Goal: Transaction & Acquisition: Obtain resource

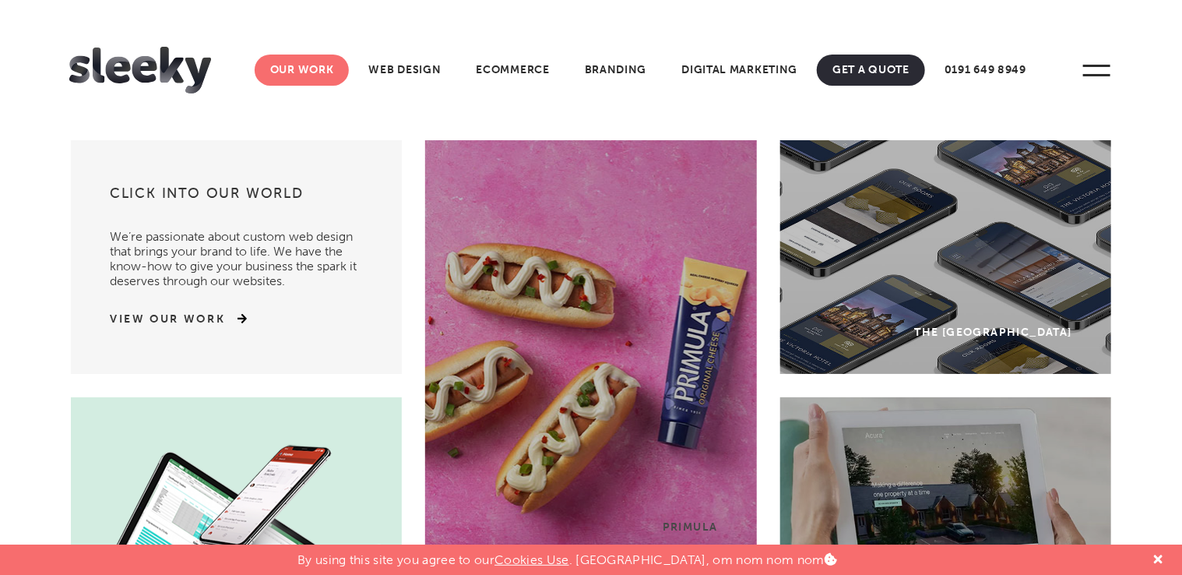
click at [313, 76] on link "Our Work" at bounding box center [302, 70] width 95 height 31
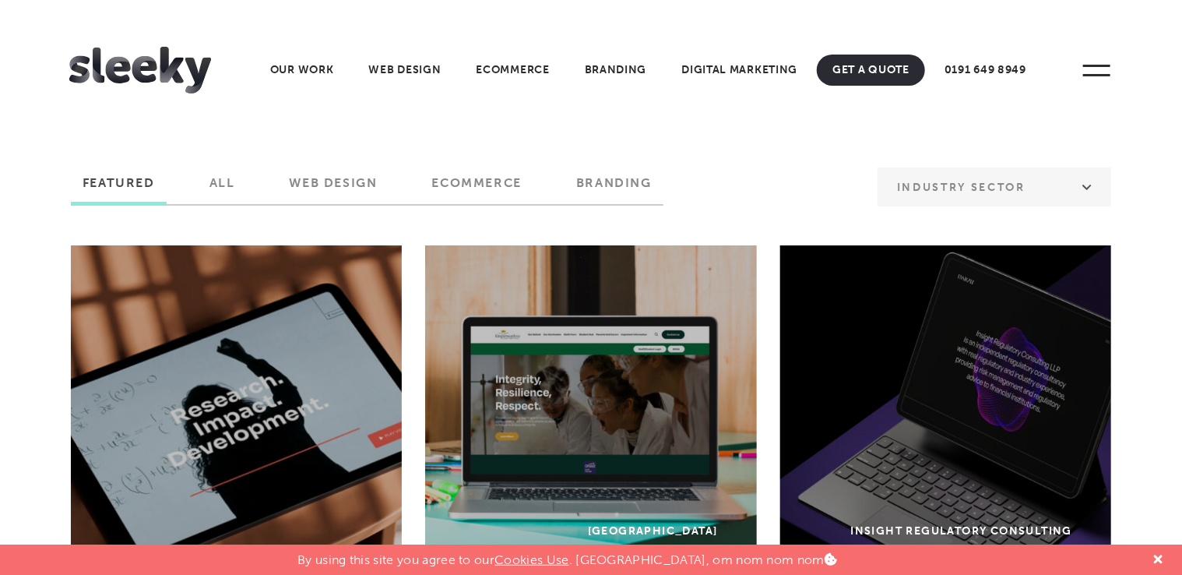
click at [354, 189] on label "Web Design" at bounding box center [333, 188] width 111 height 26
click at [0, 0] on input "Web Design" at bounding box center [0, 0] width 0 height 0
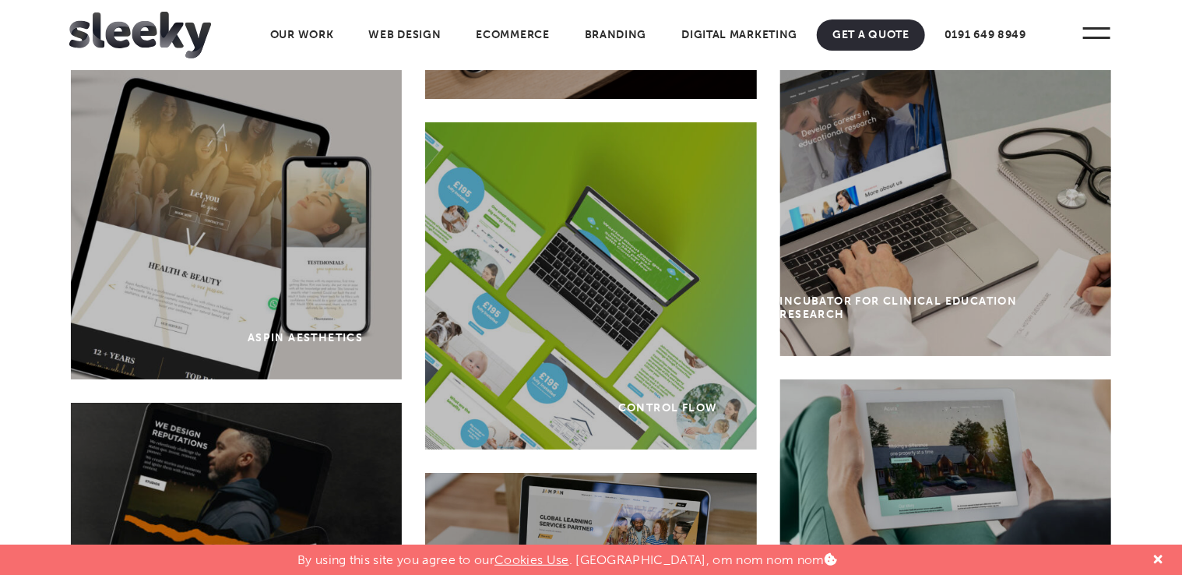
scroll to position [2826, 0]
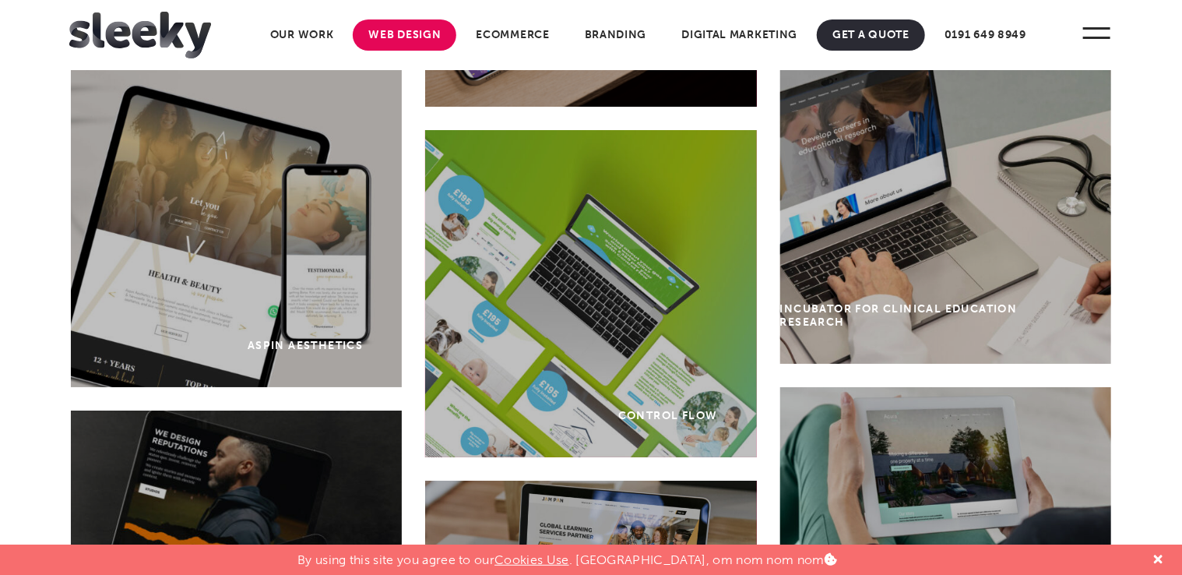
click at [410, 33] on link "Web Design" at bounding box center [405, 34] width 104 height 31
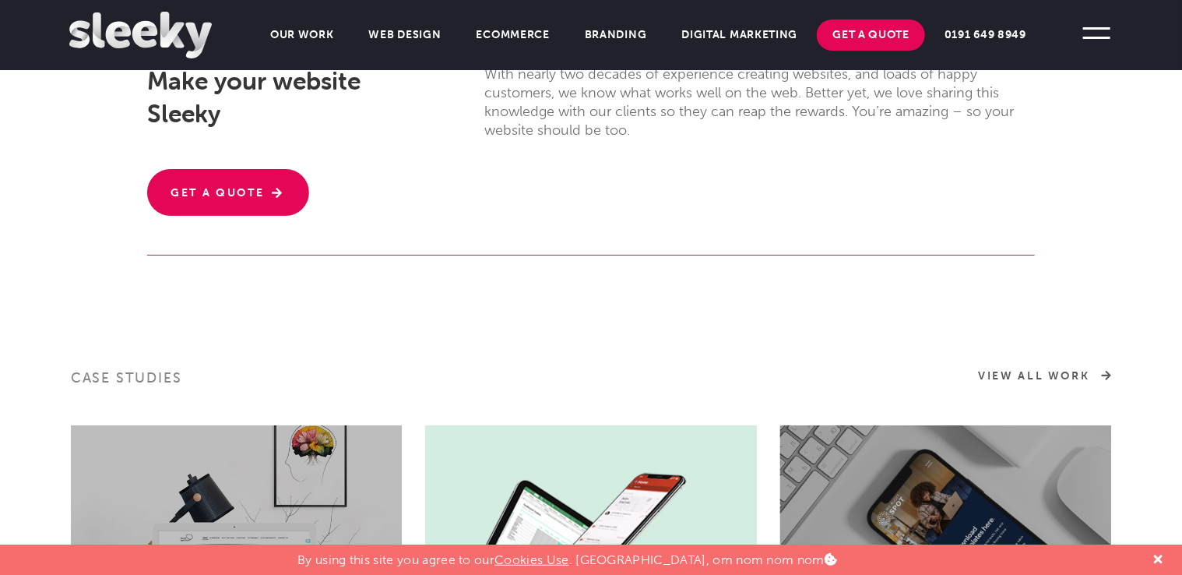
scroll to position [530, 0]
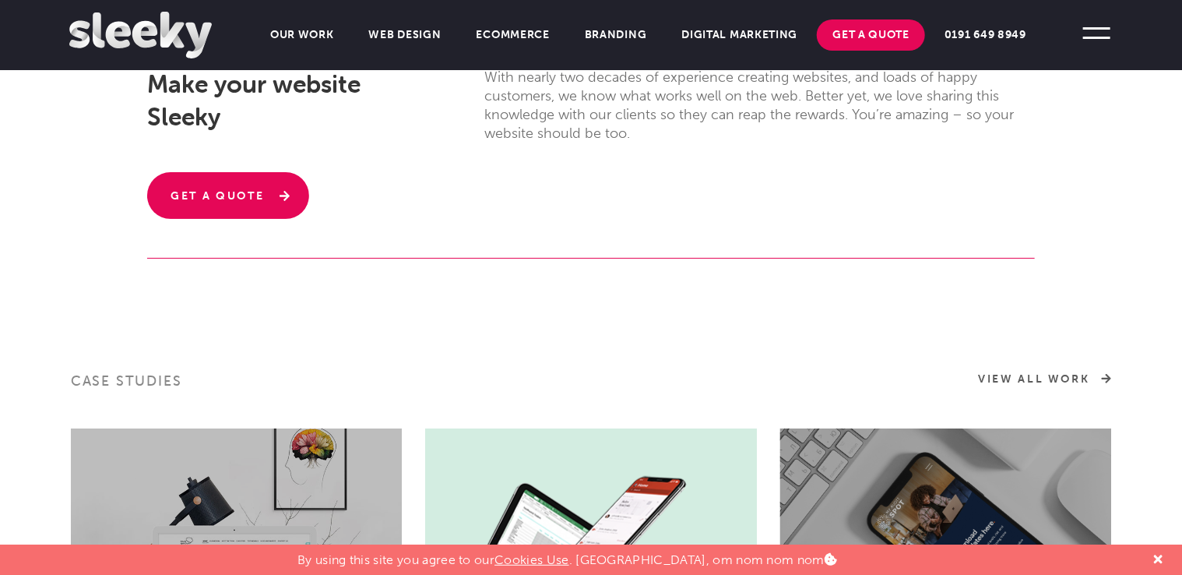
click at [259, 206] on link "Get A Quote" at bounding box center [228, 195] width 162 height 47
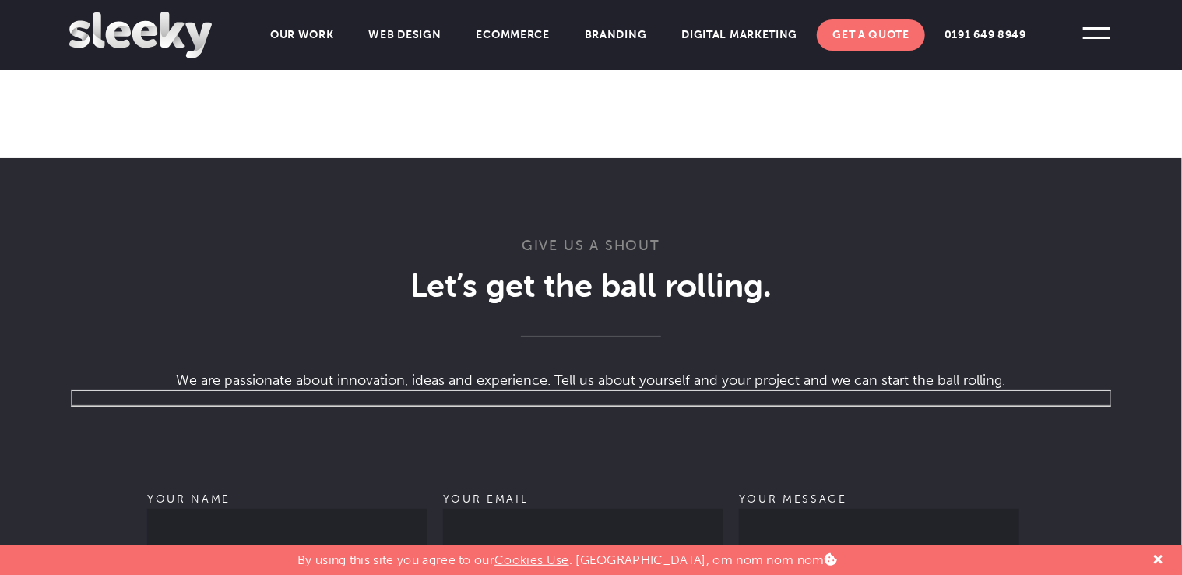
scroll to position [728, 0]
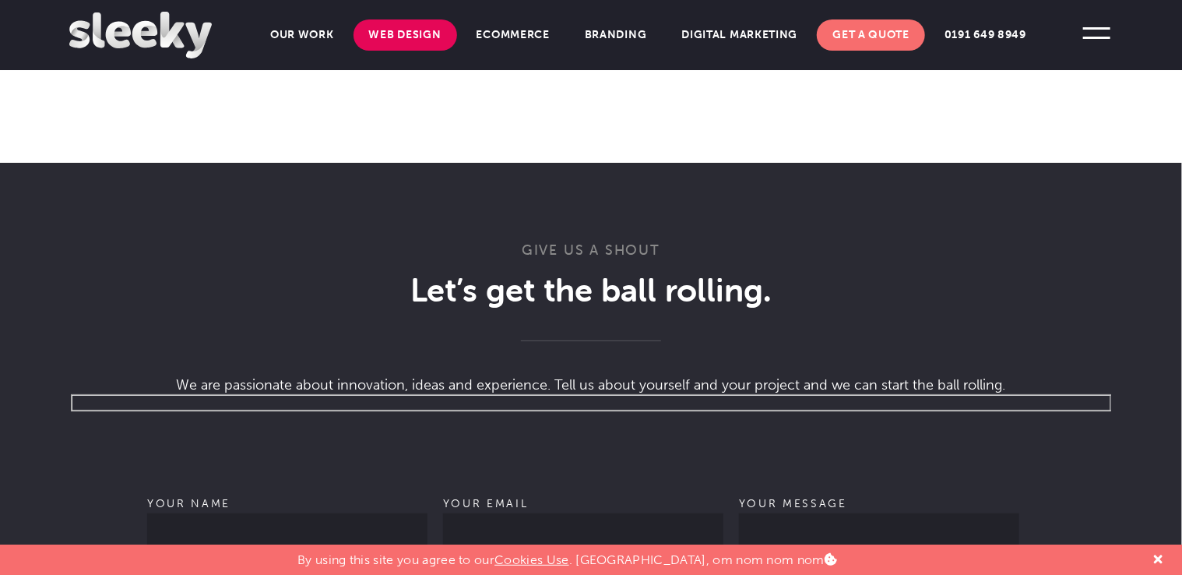
click at [421, 41] on link "Web Design" at bounding box center [406, 34] width 104 height 31
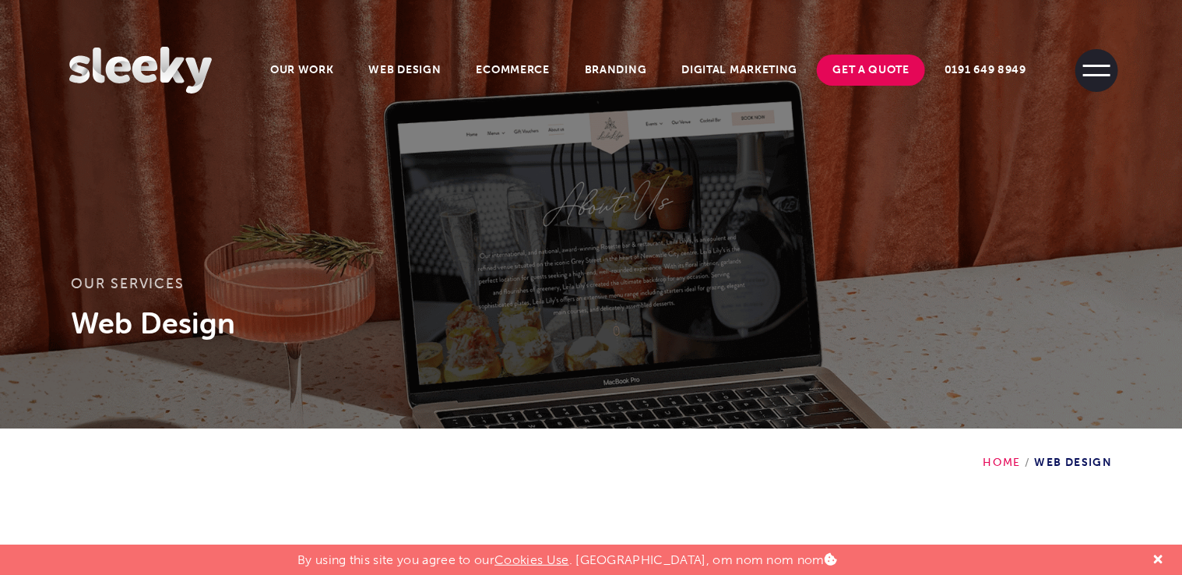
click at [1096, 70] on span at bounding box center [1097, 70] width 43 height 43
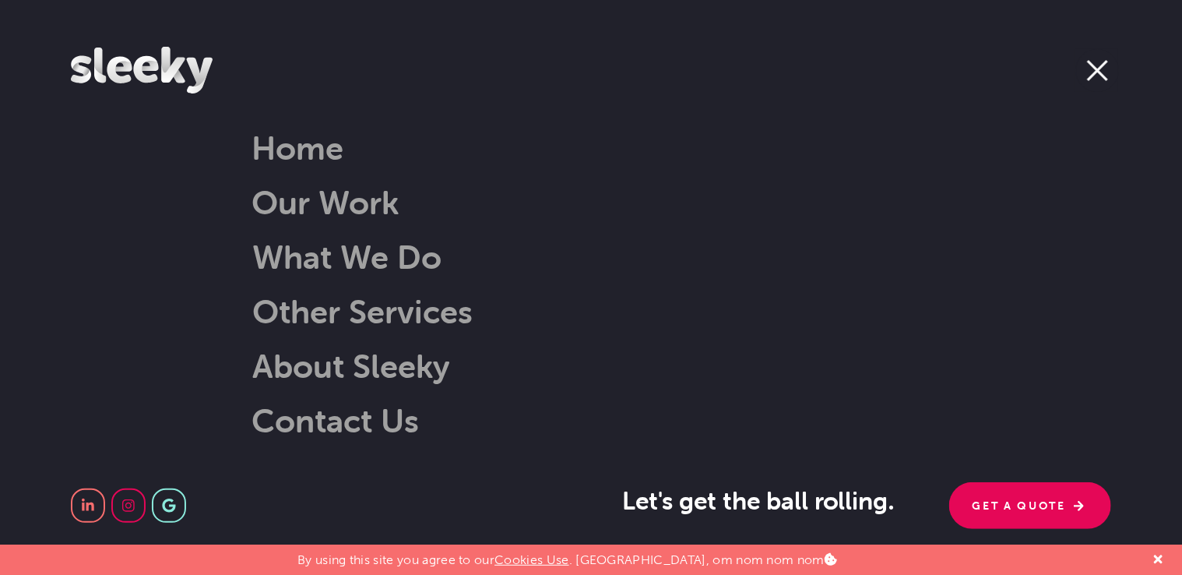
scroll to position [231, 0]
click at [414, 361] on link "About Sleeky" at bounding box center [332, 366] width 238 height 40
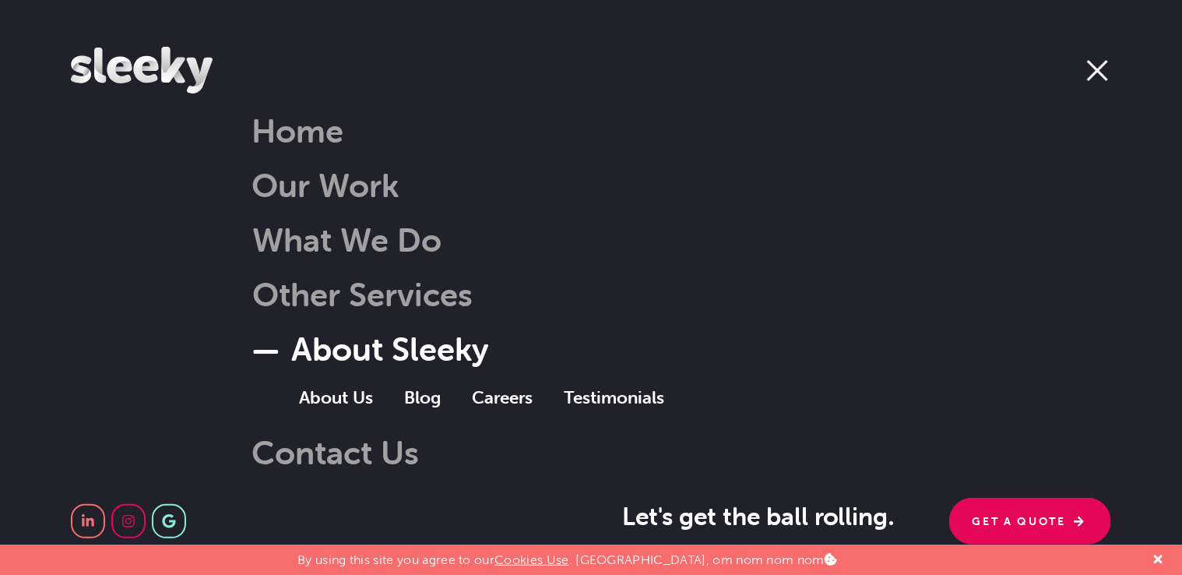
scroll to position [346, 0]
click at [426, 391] on link "Blog" at bounding box center [438, 397] width 68 height 30
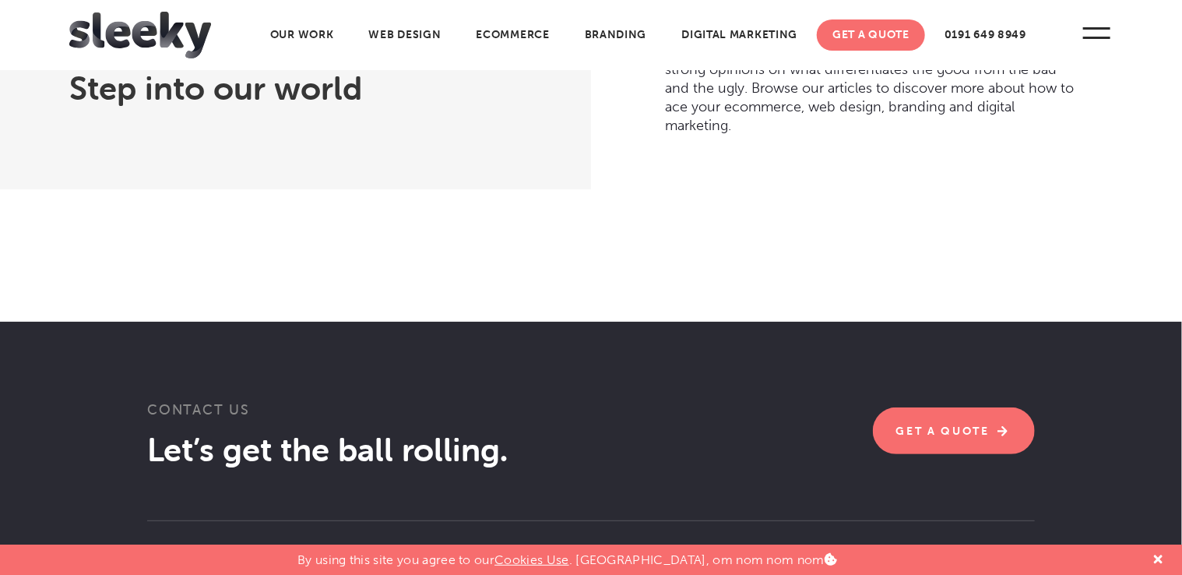
scroll to position [3520, 0]
